Goal: Task Accomplishment & Management: Complete application form

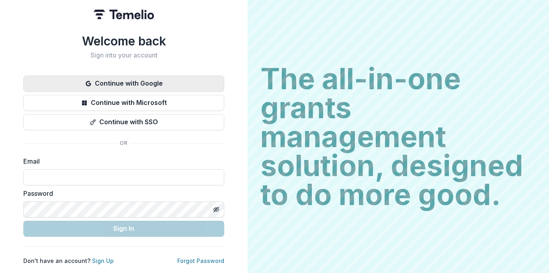
click at [162, 88] on button "Continue with Google" at bounding box center [123, 84] width 201 height 16
click at [165, 81] on button "Continue with Google" at bounding box center [123, 84] width 201 height 16
click at [171, 80] on button "Continue with Google" at bounding box center [123, 84] width 201 height 16
click at [187, 81] on button "Continue with Google" at bounding box center [123, 84] width 201 height 16
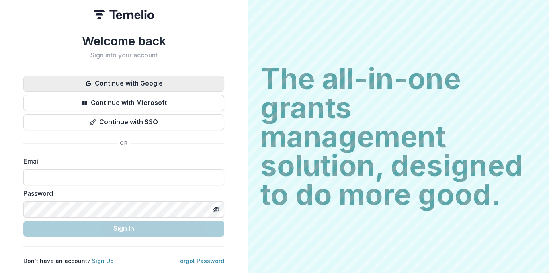
click at [187, 81] on button "Continue with Google" at bounding box center [123, 84] width 201 height 16
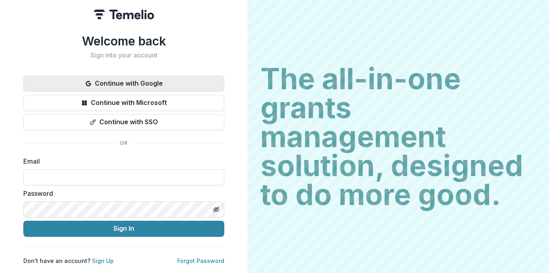
click at [148, 76] on button "Continue with Google" at bounding box center [123, 84] width 201 height 16
click at [161, 84] on button "Continue with Google" at bounding box center [123, 84] width 201 height 16
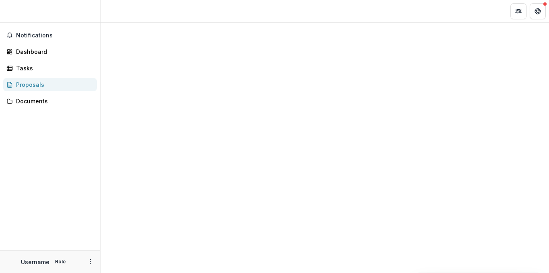
click at [169, 88] on div at bounding box center [325, 98] width 436 height 48
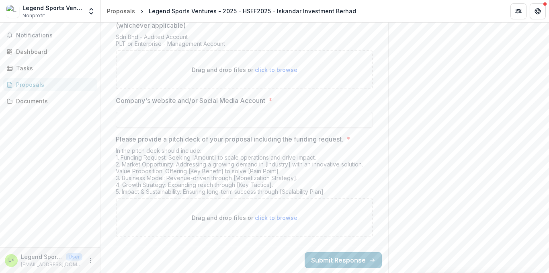
scroll to position [1553, 0]
